Goal: Check status

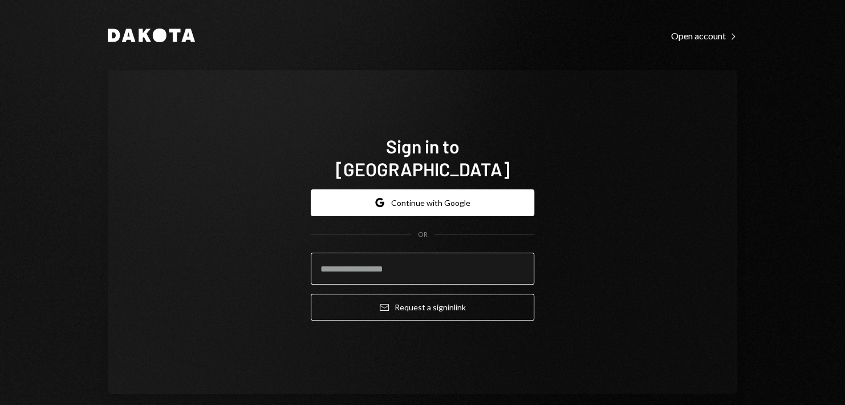
click at [393, 253] on input "email" at bounding box center [422, 269] width 223 height 32
type input "**********"
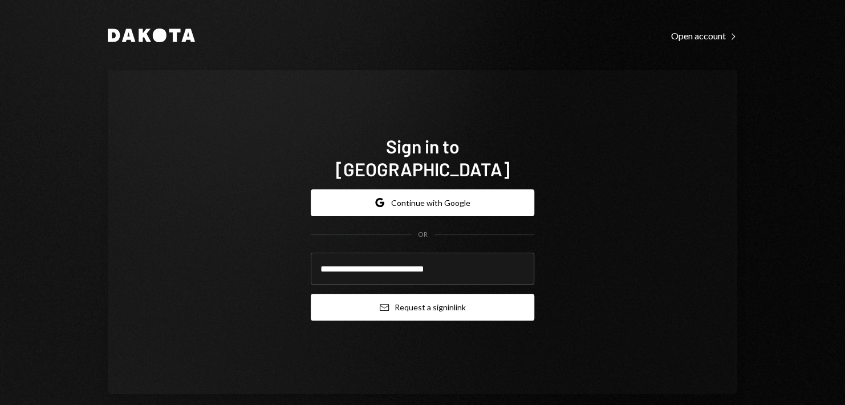
click at [428, 298] on button "Email Request a sign in link" at bounding box center [422, 307] width 223 height 27
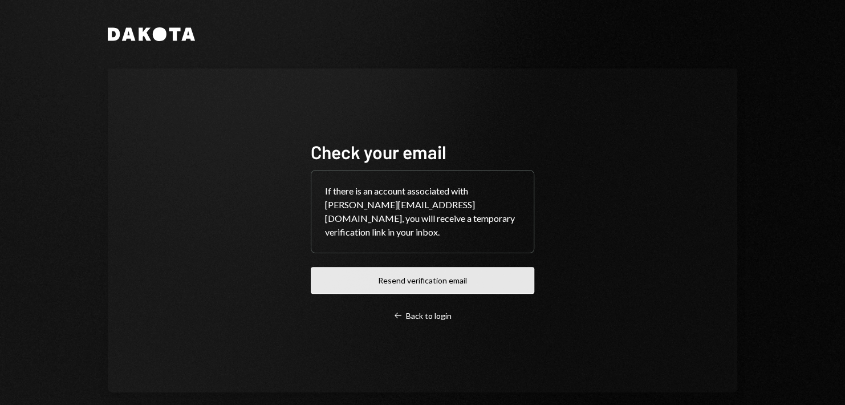
drag, startPoint x: 486, startPoint y: 281, endPoint x: 497, endPoint y: 273, distance: 14.3
click at [486, 282] on button "Resend verification email" at bounding box center [422, 280] width 223 height 27
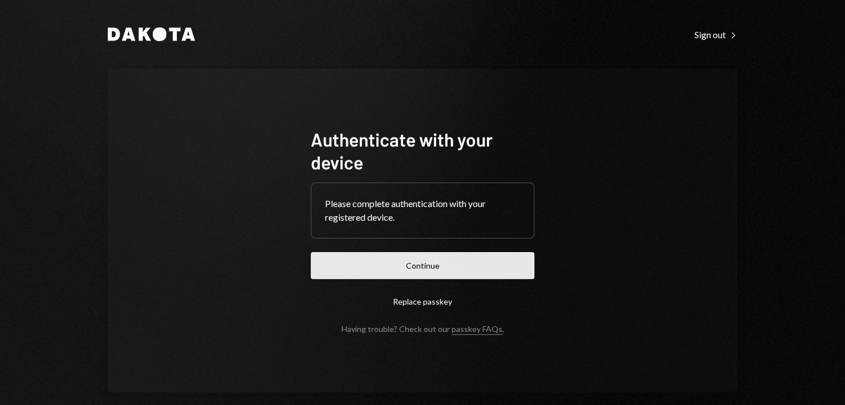
click at [471, 265] on button "Continue" at bounding box center [422, 265] width 223 height 27
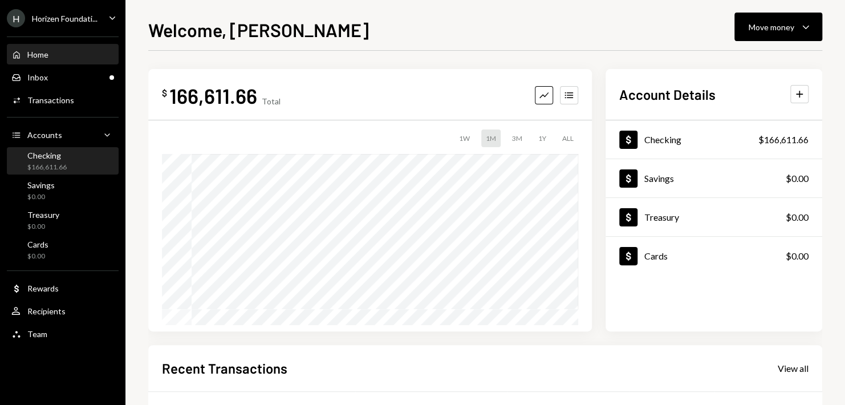
click at [87, 161] on div "Checking $166,611.66" at bounding box center [62, 162] width 103 height 22
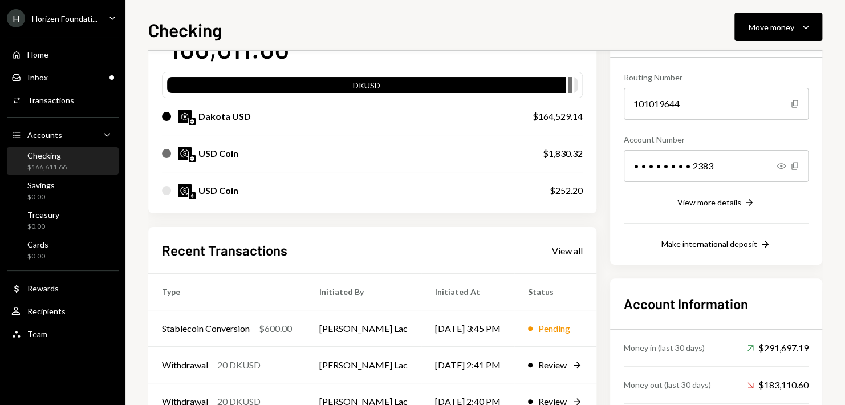
scroll to position [114, 0]
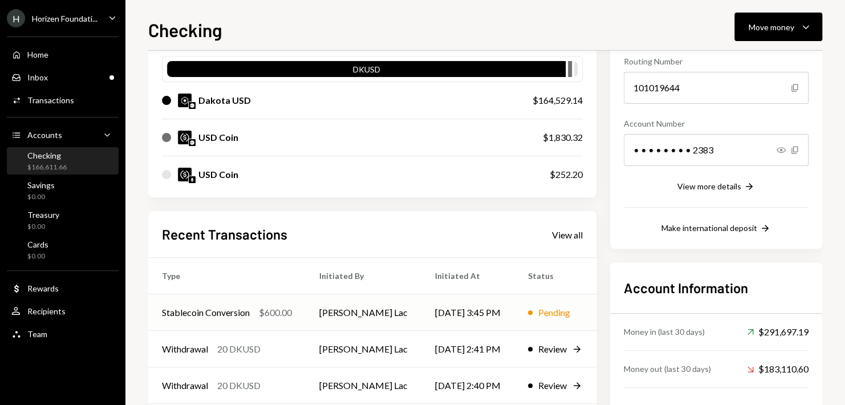
click at [514, 320] on td "Pending" at bounding box center [555, 312] width 82 height 36
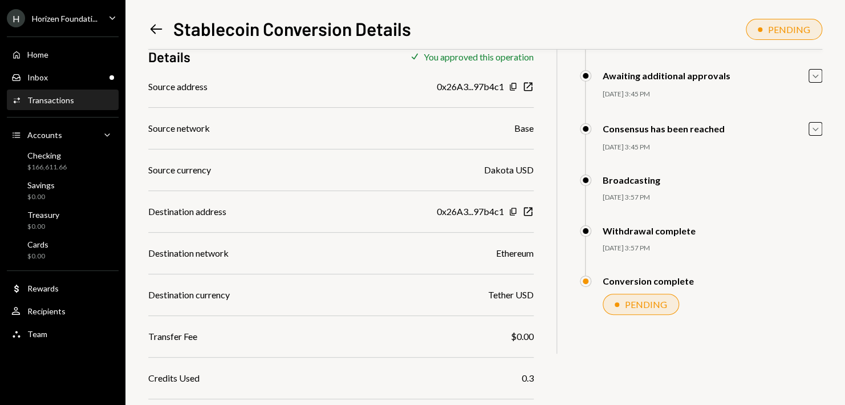
scroll to position [122, 0]
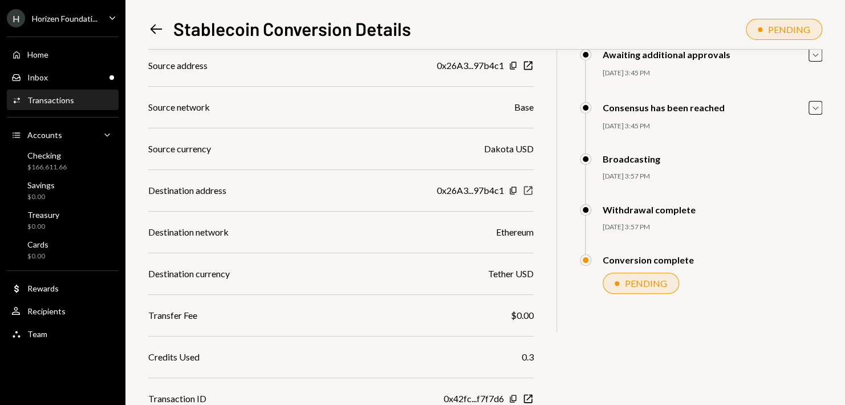
click at [530, 190] on icon "New Window" at bounding box center [527, 190] width 11 height 11
